Goal: Task Accomplishment & Management: Use online tool/utility

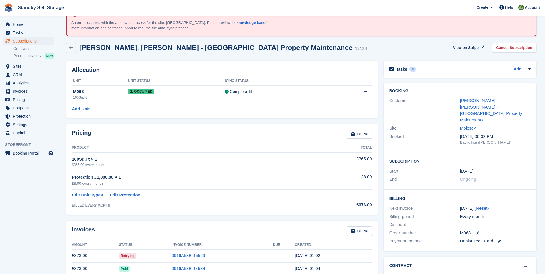
scroll to position [23, 0]
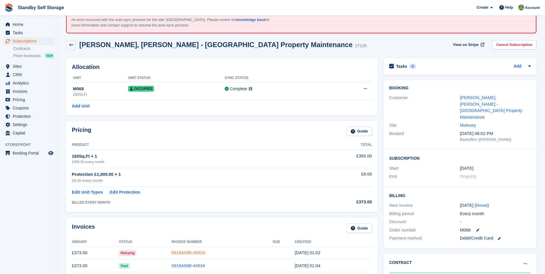
click at [179, 254] on link "0916A58B-45529" at bounding box center [188, 252] width 34 height 5
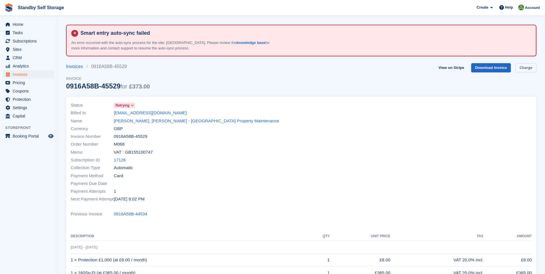
click at [520, 67] on link "Charge" at bounding box center [525, 67] width 21 height 9
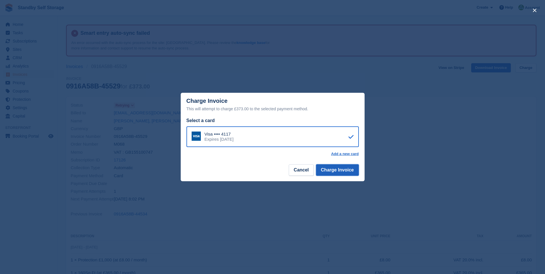
click at [328, 173] on button "Charge Invoice" at bounding box center [337, 169] width 43 height 11
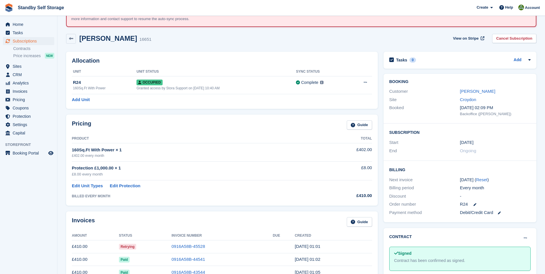
scroll to position [30, 0]
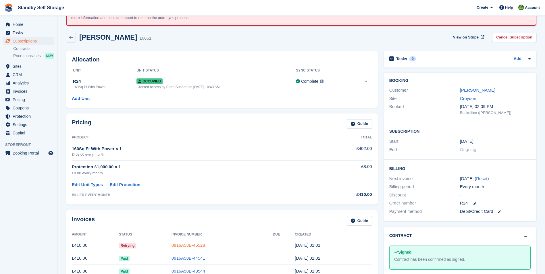
click at [176, 243] on link "0916A58B-45528" at bounding box center [188, 245] width 34 height 5
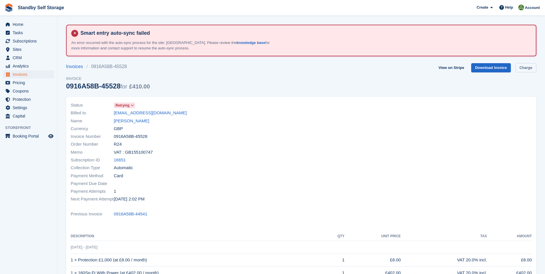
click at [519, 67] on link "Charge" at bounding box center [525, 67] width 21 height 9
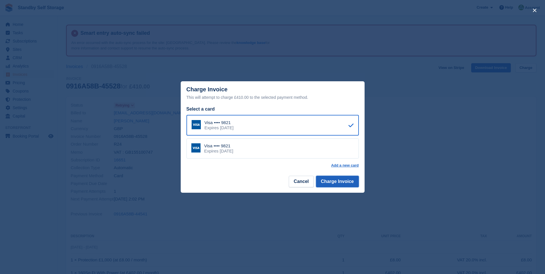
click at [337, 183] on button "Charge Invoice" at bounding box center [337, 181] width 43 height 11
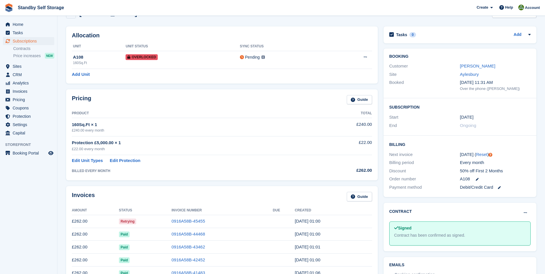
scroll to position [58, 0]
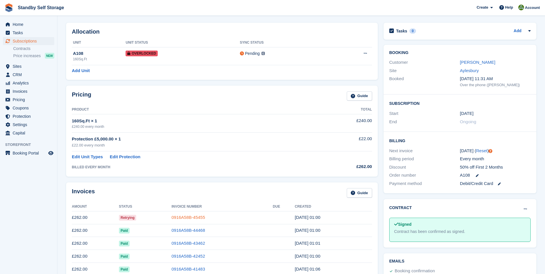
click at [188, 216] on link "0916A58B-45455" at bounding box center [188, 217] width 34 height 5
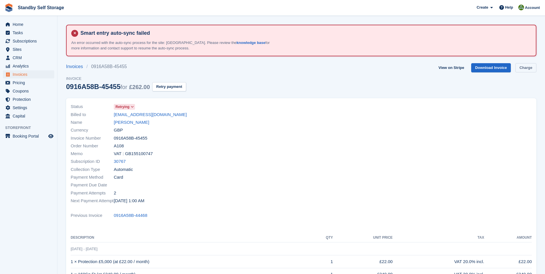
click at [522, 65] on link "Charge" at bounding box center [525, 67] width 21 height 9
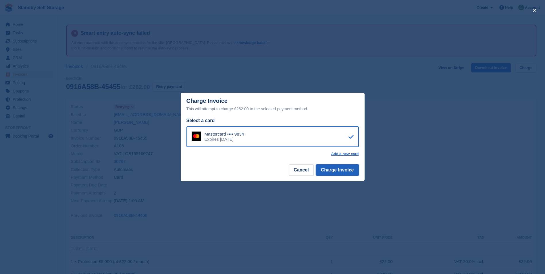
click at [336, 170] on button "Charge Invoice" at bounding box center [337, 169] width 43 height 11
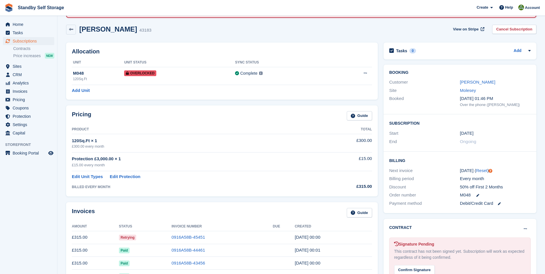
scroll to position [49, 0]
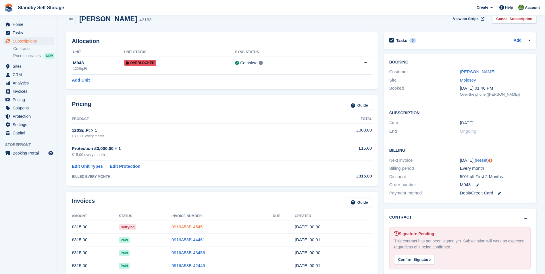
click at [187, 226] on link "0916A58B-45451" at bounding box center [188, 226] width 34 height 5
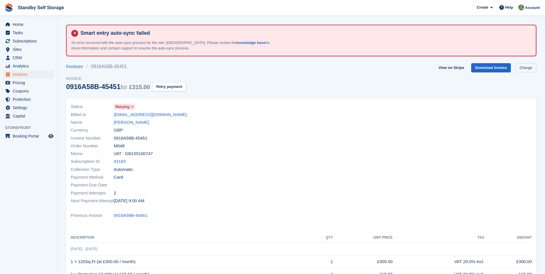
click at [528, 68] on link "Charge" at bounding box center [525, 67] width 21 height 9
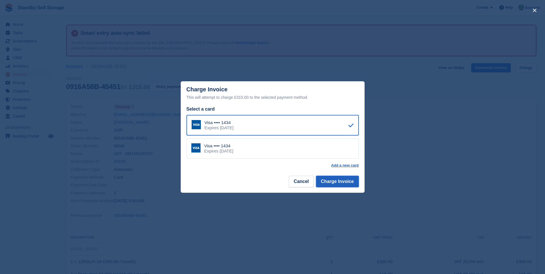
click at [333, 181] on button "Charge Invoice" at bounding box center [337, 181] width 43 height 11
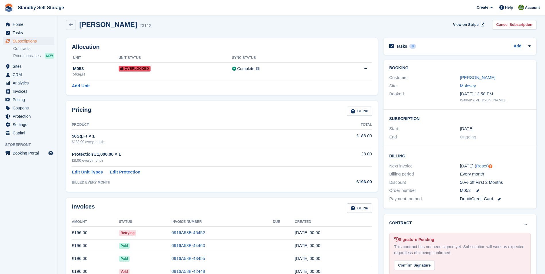
scroll to position [69, 0]
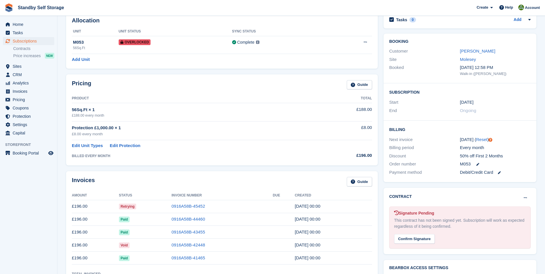
click at [188, 203] on td "0916A58B-45452" at bounding box center [221, 206] width 101 height 13
click at [186, 206] on link "0916A58B-45452" at bounding box center [188, 206] width 34 height 5
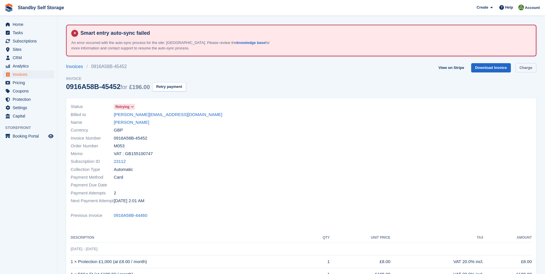
click at [521, 68] on link "Charge" at bounding box center [525, 67] width 21 height 9
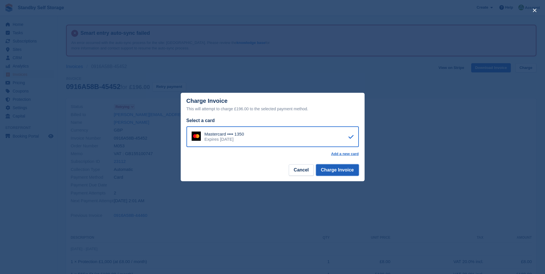
click at [344, 170] on button "Charge Invoice" at bounding box center [337, 169] width 43 height 11
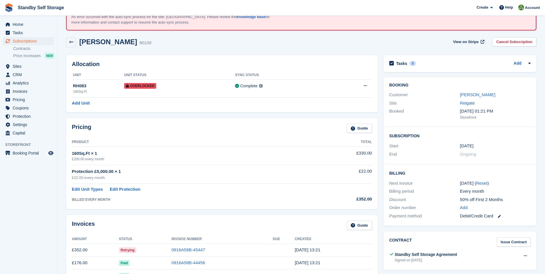
scroll to position [30, 0]
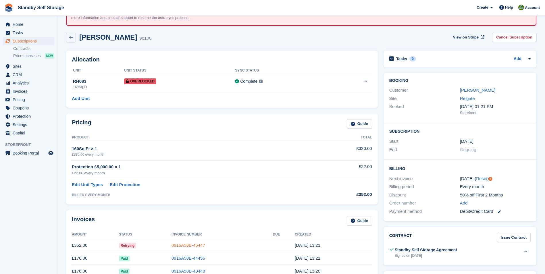
click at [179, 244] on link "0916A58B-45447" at bounding box center [188, 245] width 34 height 5
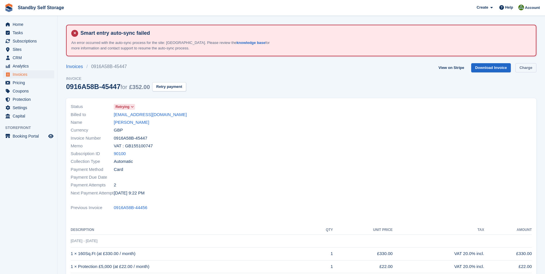
click at [524, 68] on link "Charge" at bounding box center [525, 67] width 21 height 9
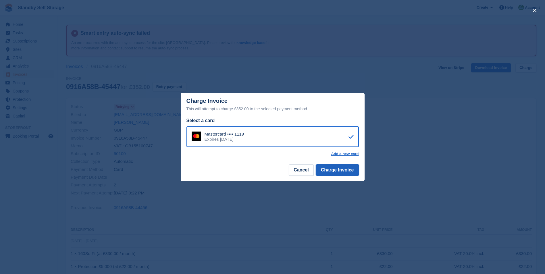
click at [338, 172] on button "Charge Invoice" at bounding box center [337, 169] width 43 height 11
